Goal: Transaction & Acquisition: Purchase product/service

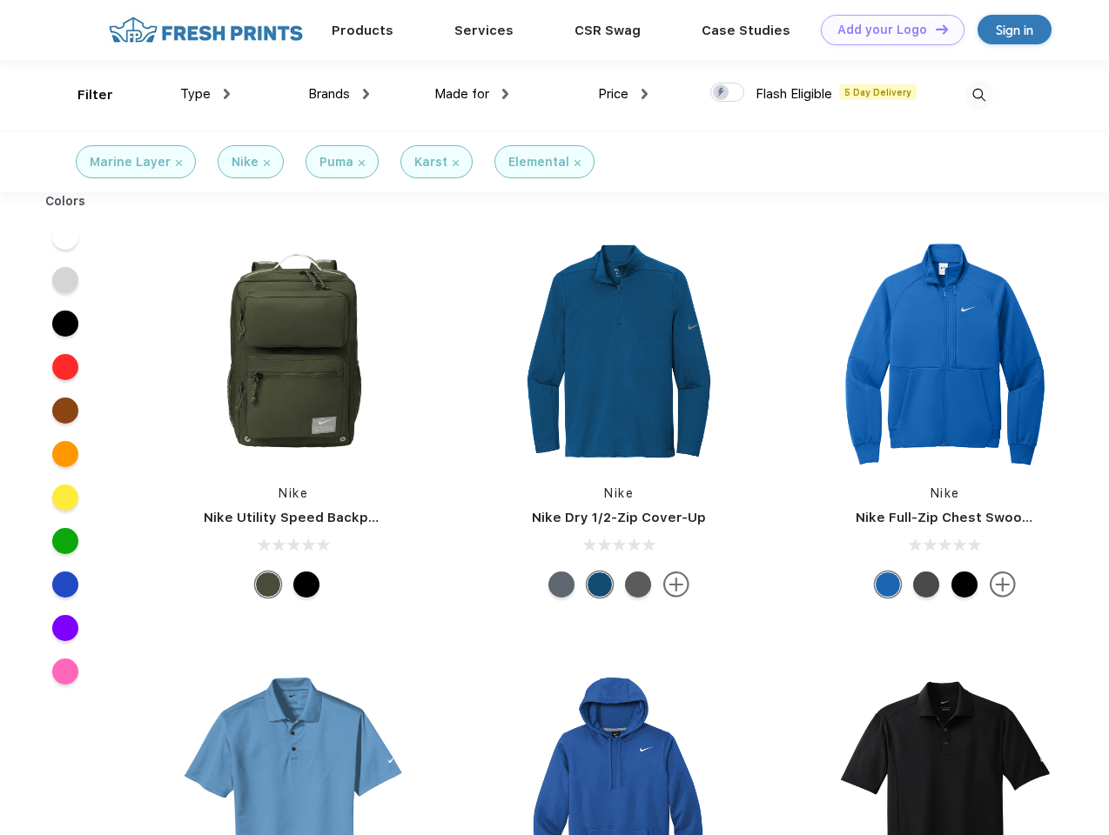
click at [886, 30] on link "Add your Logo Design Tool" at bounding box center [893, 30] width 144 height 30
click at [0, 0] on div "Design Tool" at bounding box center [0, 0] width 0 height 0
click at [934, 29] on link "Add your Logo Design Tool" at bounding box center [893, 30] width 144 height 30
click at [84, 95] on div "Filter" at bounding box center [95, 95] width 36 height 20
click at [205, 94] on span "Type" at bounding box center [195, 94] width 30 height 16
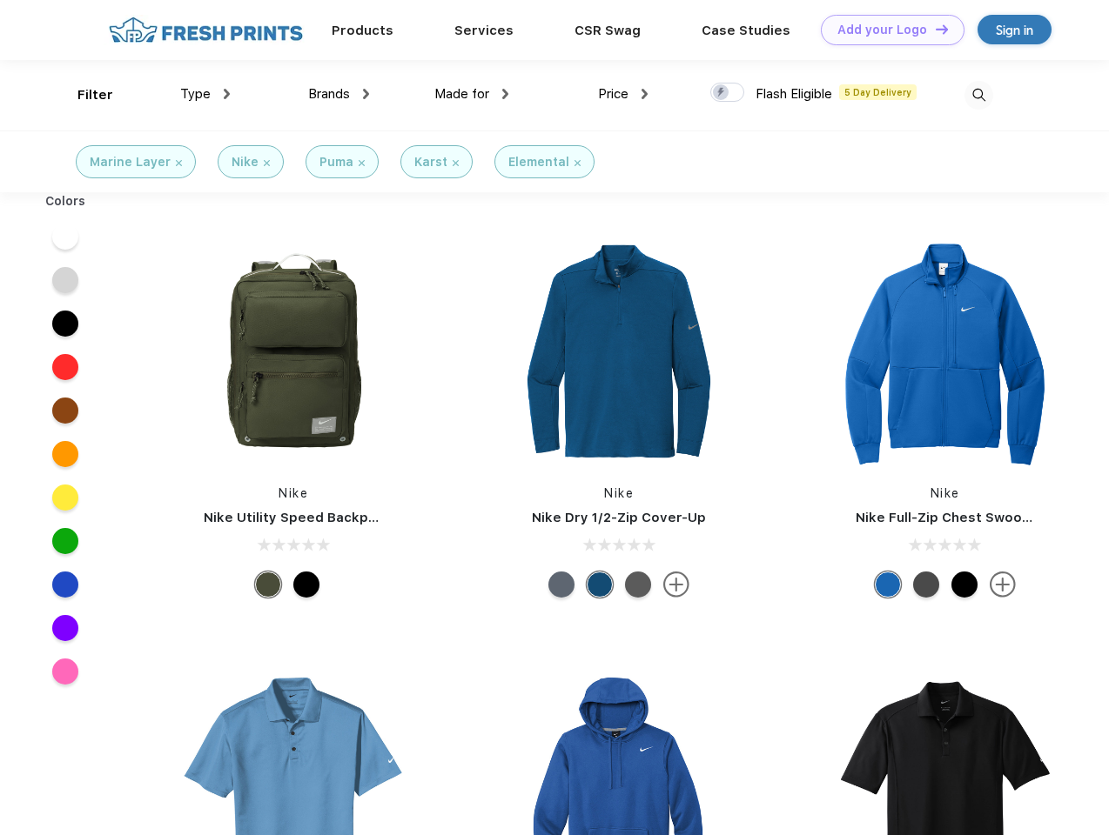
click at [339, 94] on span "Brands" at bounding box center [329, 94] width 42 height 16
click at [472, 94] on span "Made for" at bounding box center [461, 94] width 55 height 16
click at [623, 94] on span "Price" at bounding box center [613, 94] width 30 height 16
click at [728, 93] on div at bounding box center [727, 92] width 34 height 19
click at [721, 93] on input "checkbox" at bounding box center [715, 87] width 11 height 11
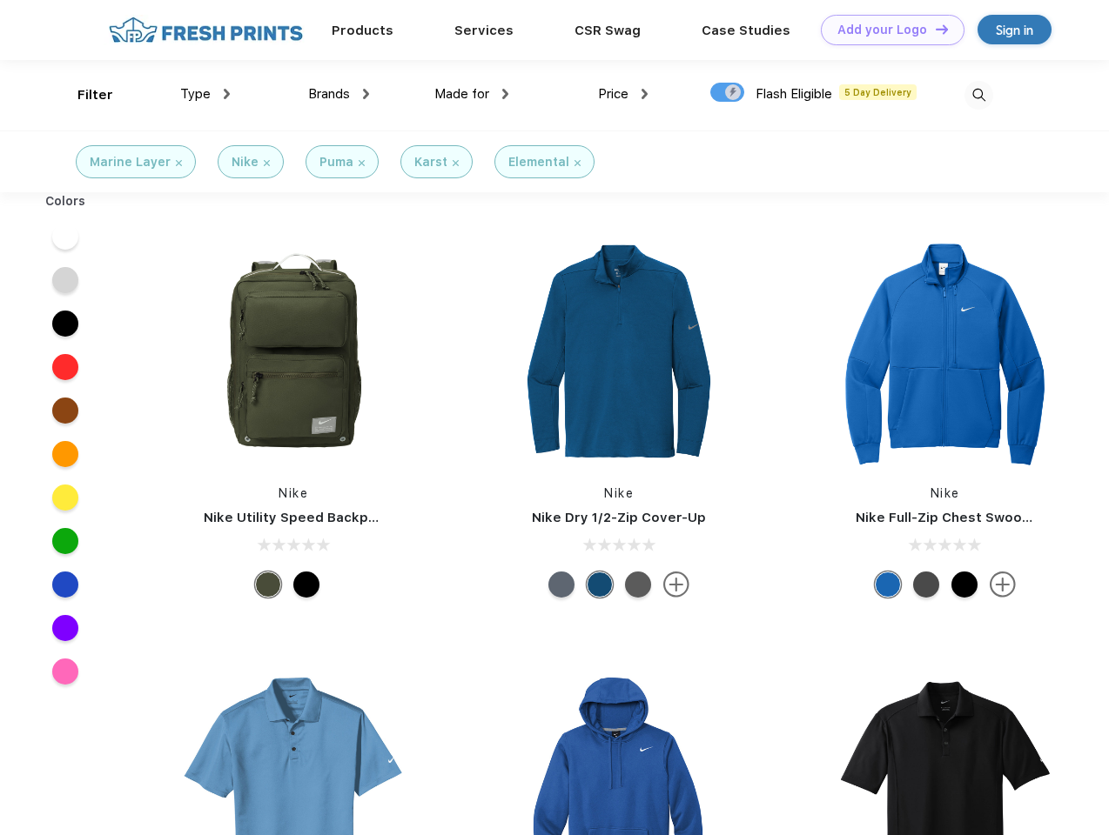
click at [978, 95] on img at bounding box center [978, 95] width 29 height 29
